Goal: Task Accomplishment & Management: Use online tool/utility

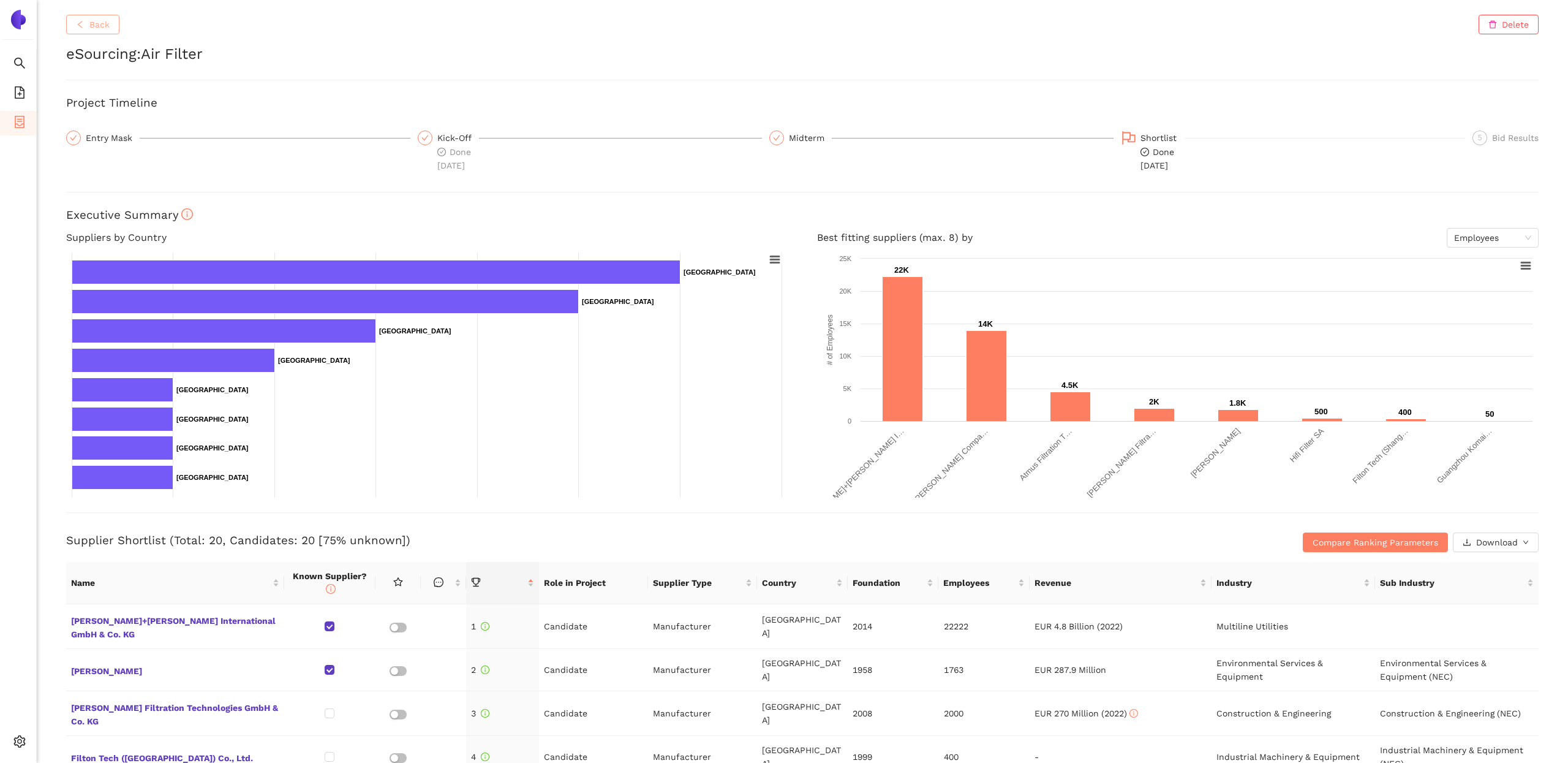
click at [91, 26] on span "Back" at bounding box center [99, 24] width 20 height 13
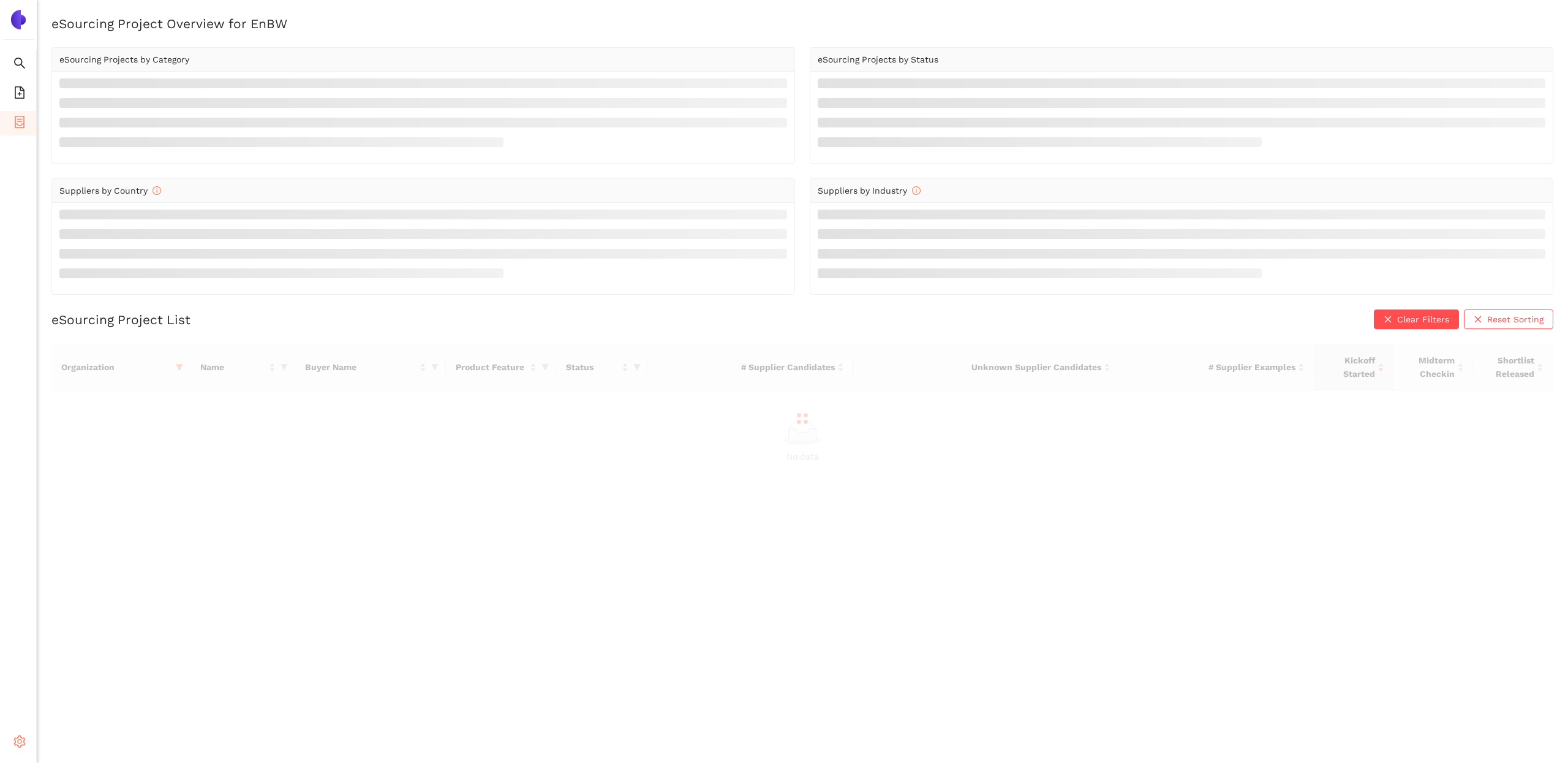
click at [18, 737] on icon "setting" at bounding box center [19, 741] width 12 height 12
click at [77, 652] on span "Internal Area" at bounding box center [89, 653] width 54 height 10
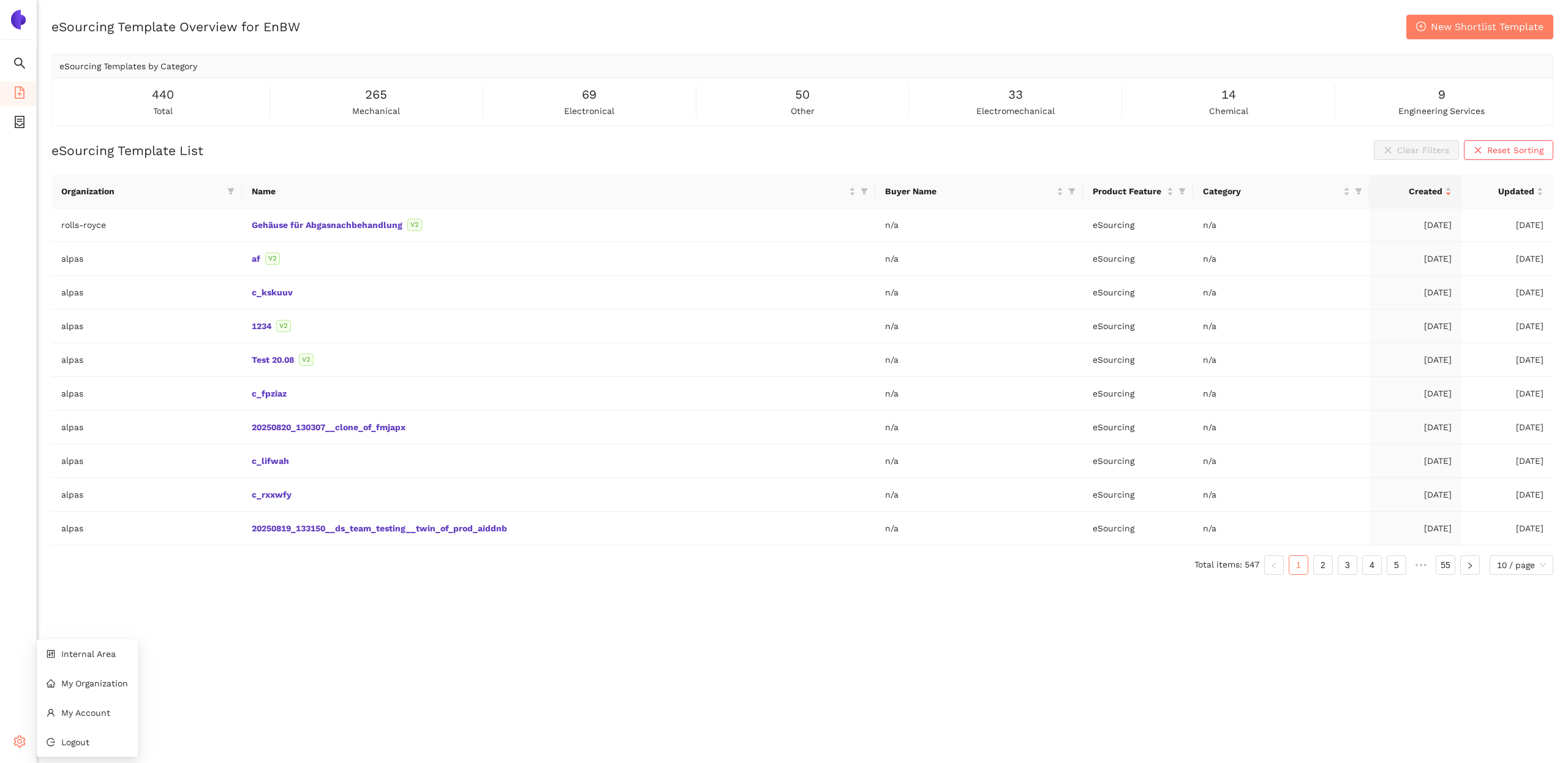
click at [20, 739] on icon "setting" at bounding box center [19, 741] width 12 height 12
click at [86, 660] on li "Internal Area" at bounding box center [87, 653] width 101 height 25
click at [230, 192] on icon "filter" at bounding box center [231, 192] width 7 height 6
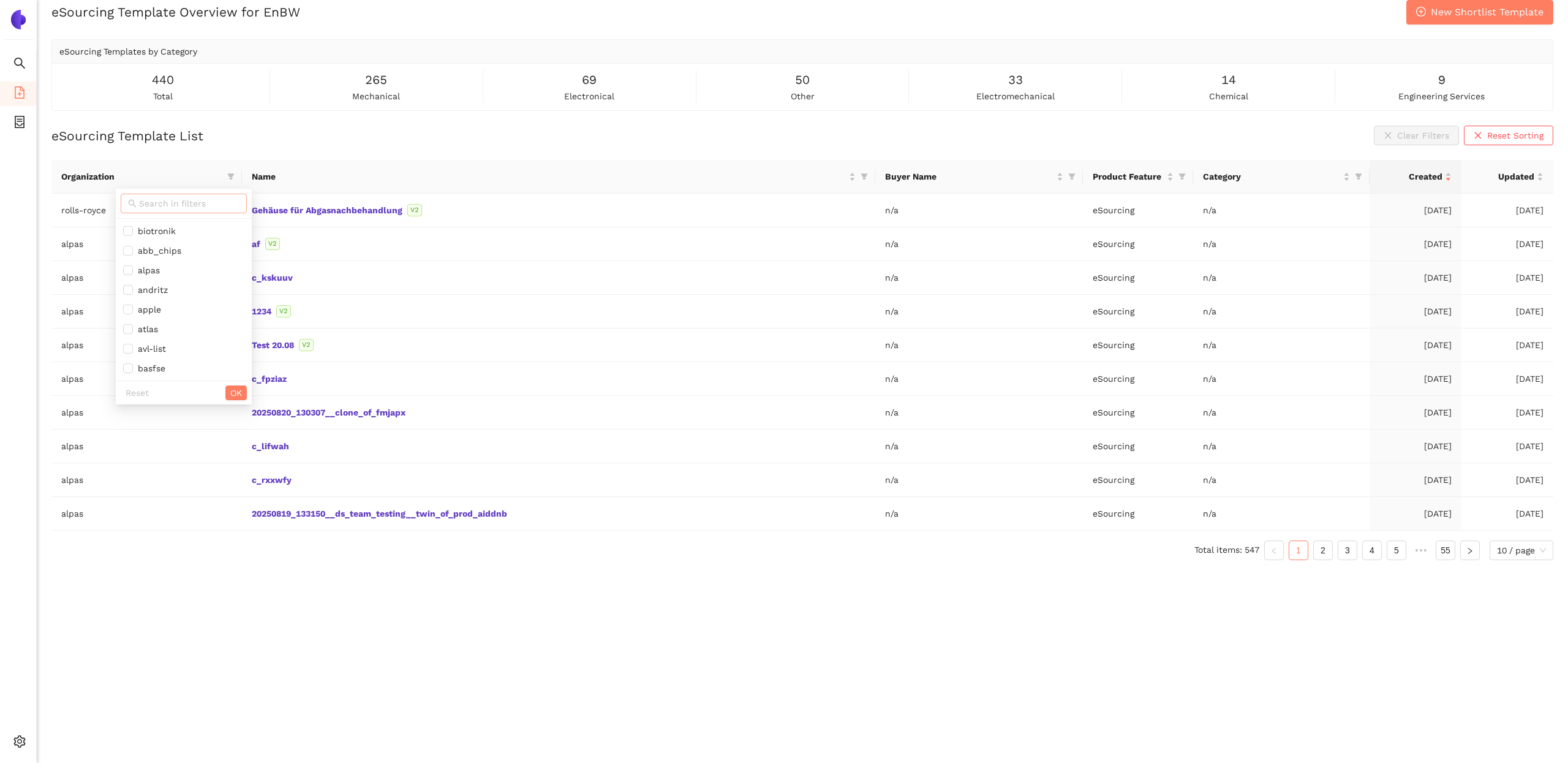
click at [162, 195] on span at bounding box center [183, 203] width 126 height 19
type input "r"
type input "roll"
click at [152, 229] on span "rolls-royce" at bounding box center [158, 231] width 50 height 10
checkbox input "true"
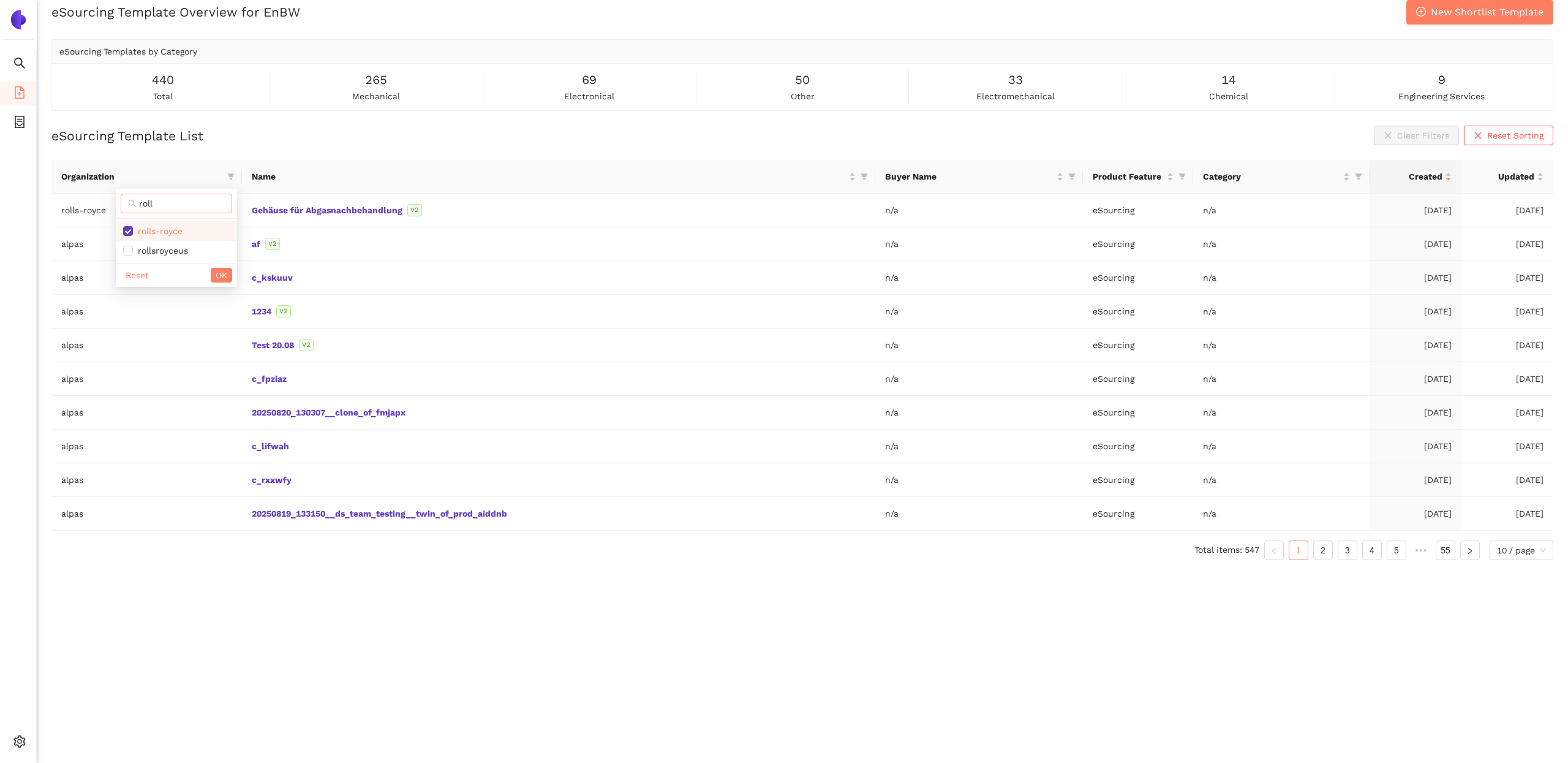
click at [172, 203] on input "roll" at bounding box center [182, 203] width 85 height 13
type input "enb"
click at [173, 223] on li "enbw" at bounding box center [176, 231] width 121 height 19
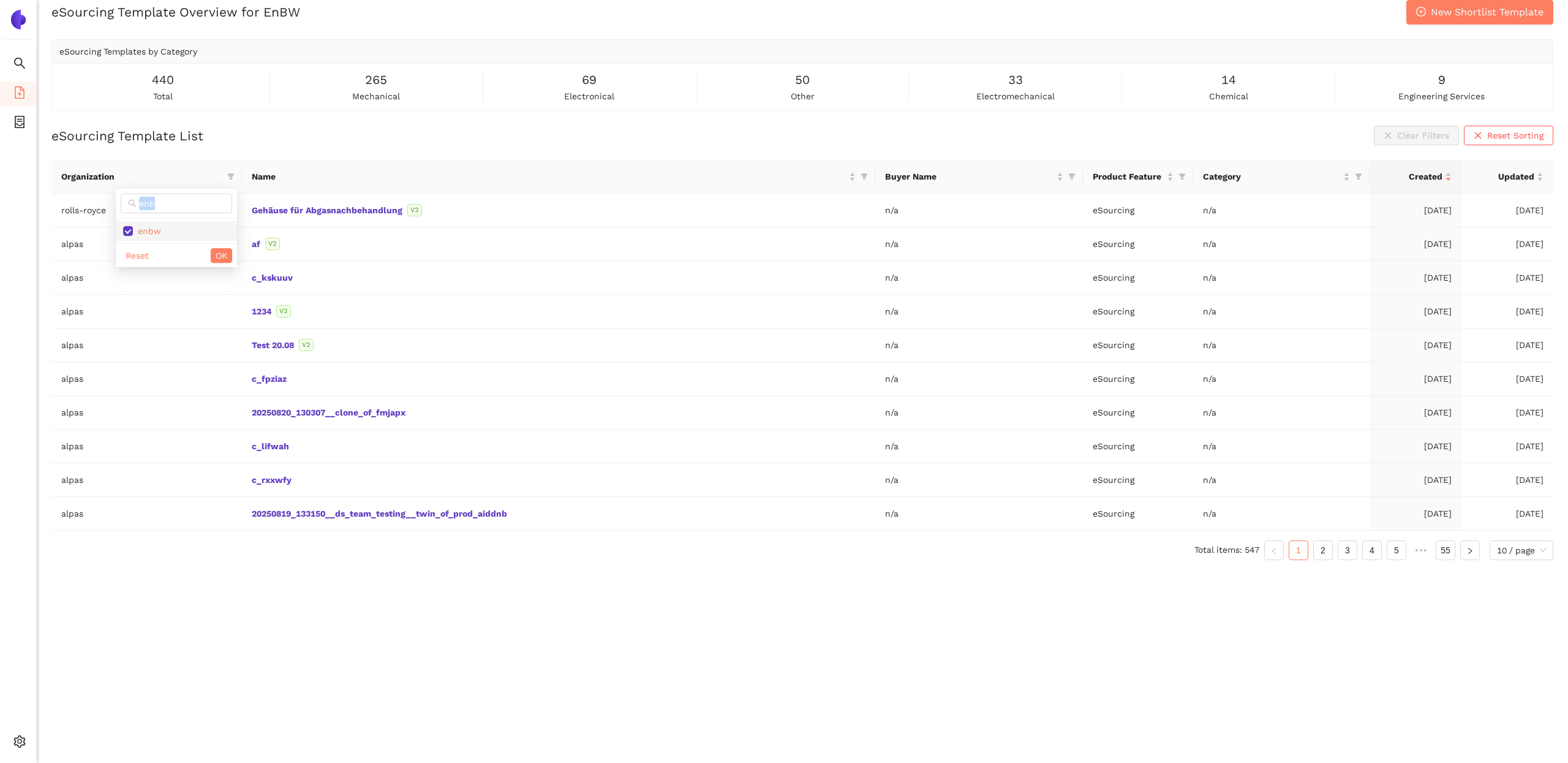
checkbox input "false"
click at [216, 256] on span "OK" at bounding box center [221, 255] width 12 height 13
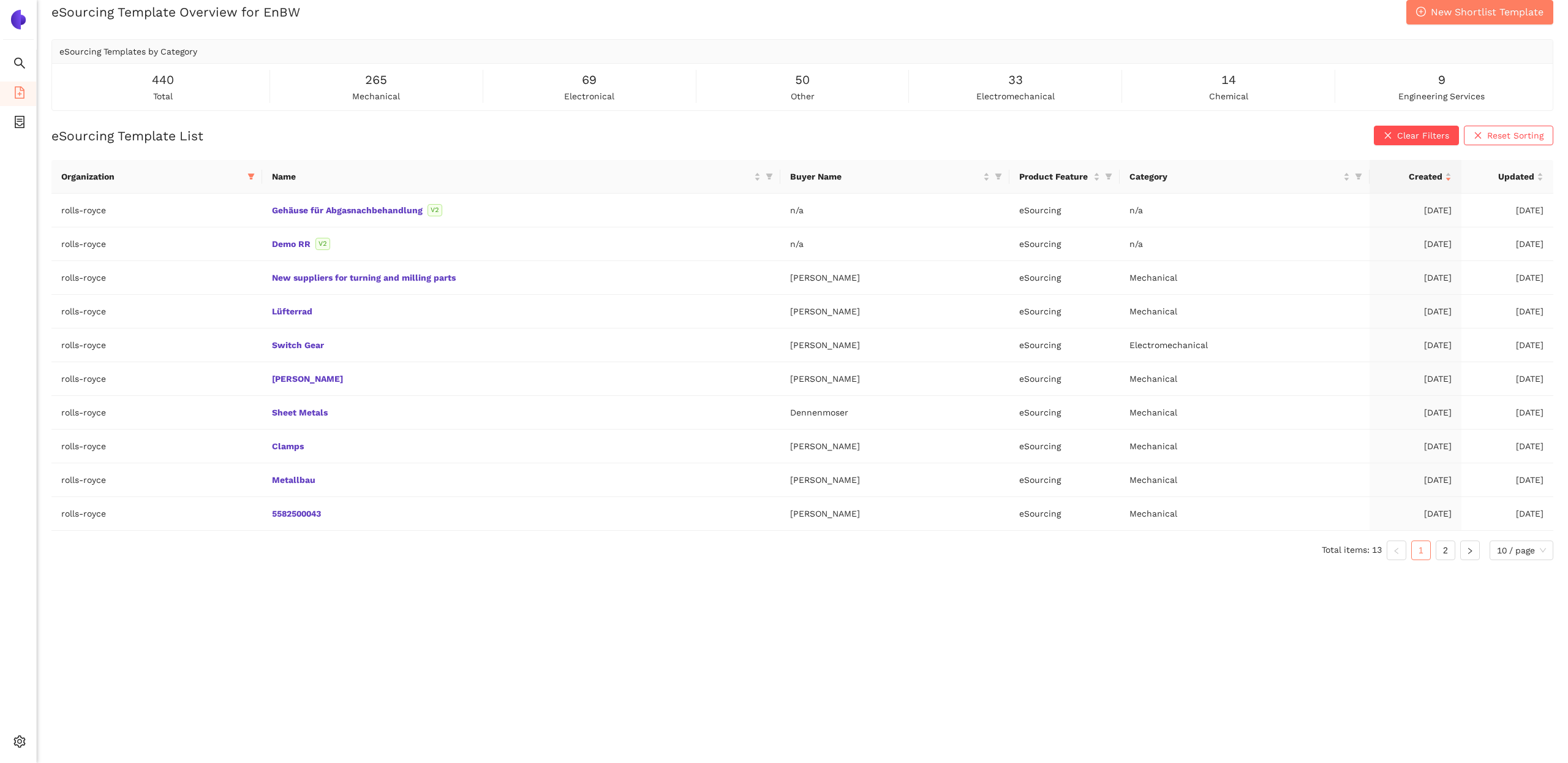
click at [219, 631] on div "eSourcing Template Overview for EnBW New Shortlist Template eSourcing Templates…" at bounding box center [802, 382] width 1531 height 763
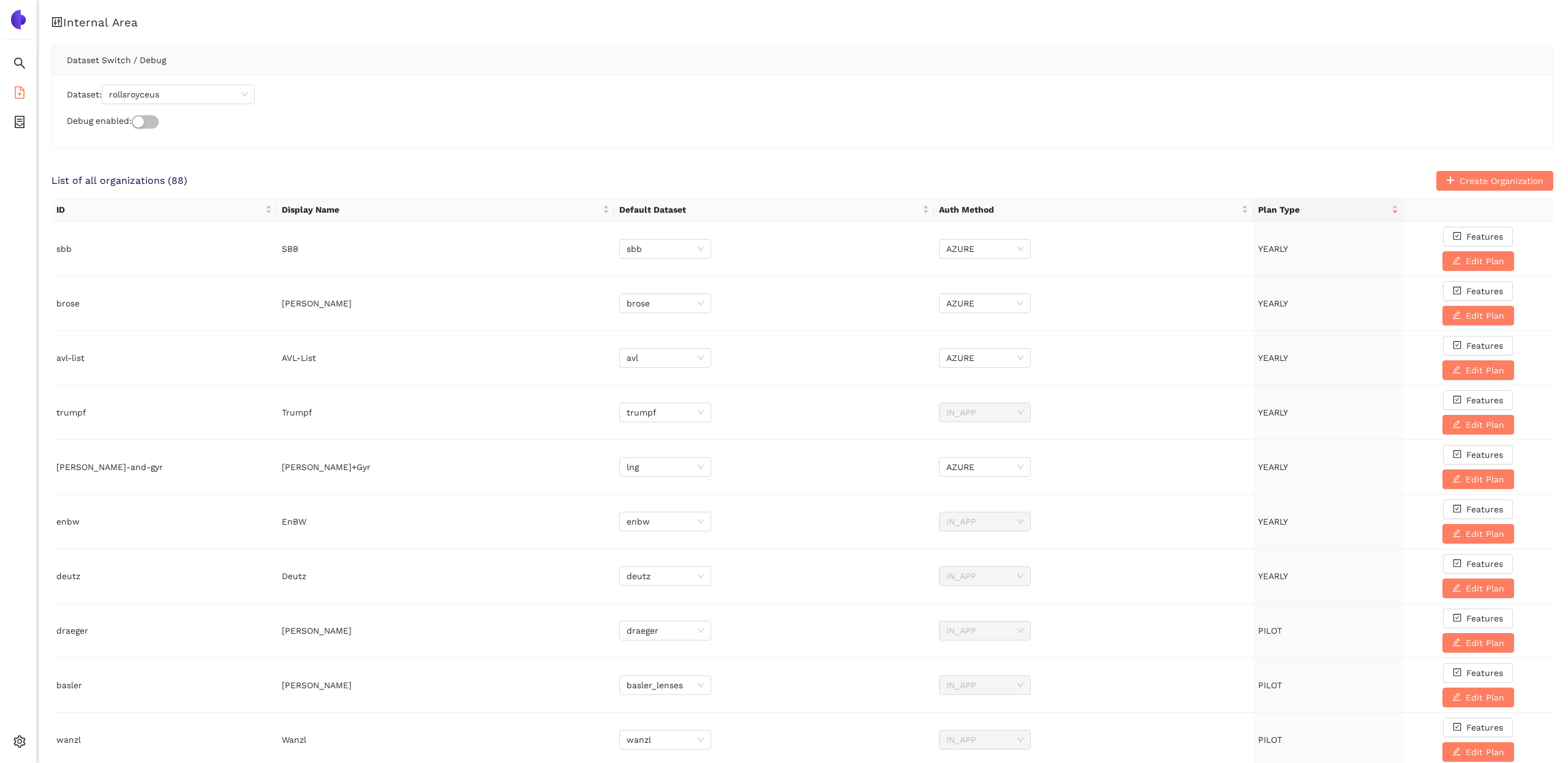
click at [12, 89] on li "eSourcing Templates" at bounding box center [18, 94] width 37 height 25
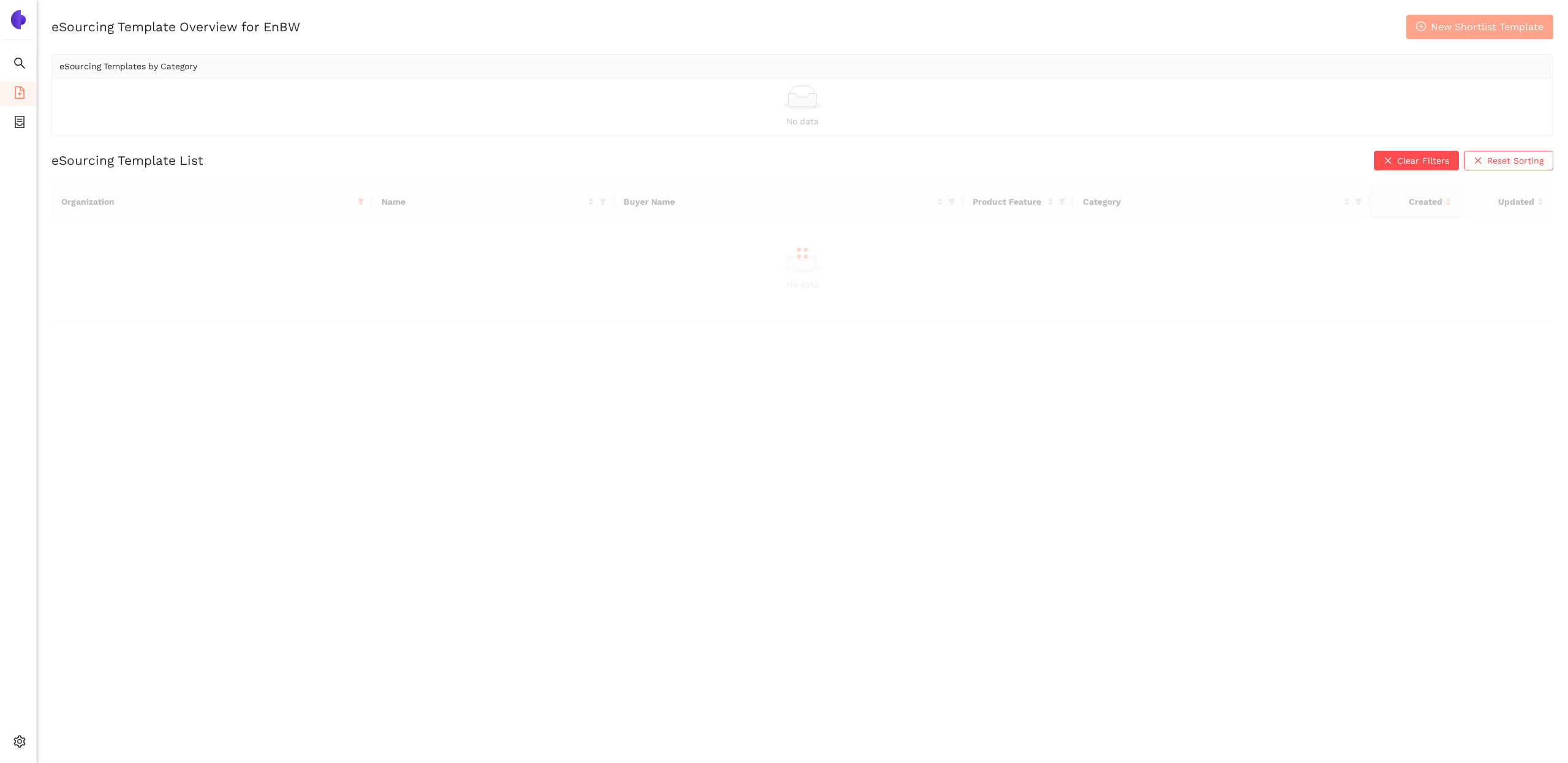
click at [1478, 25] on span "New Shortlist Template" at bounding box center [1487, 26] width 113 height 16
